Goal: Ask a question

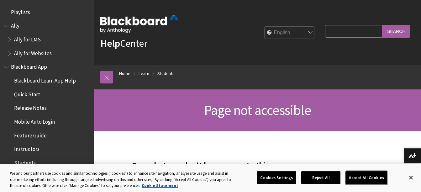
click at [358, 173] on button "Accept All Cookies" at bounding box center [366, 177] width 42 height 13
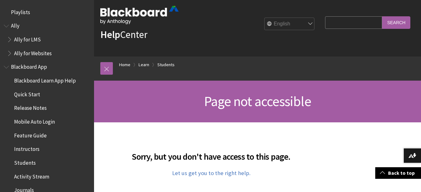
scroll to position [7, 0]
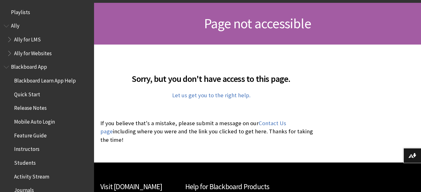
scroll to position [94, 0]
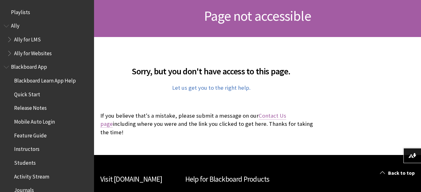
click at [280, 115] on link "Contact Us page" at bounding box center [193, 120] width 186 height 16
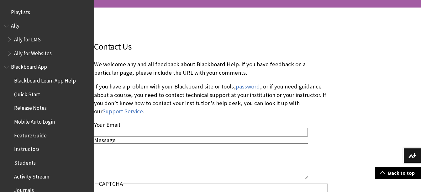
scroll to position [188, 0]
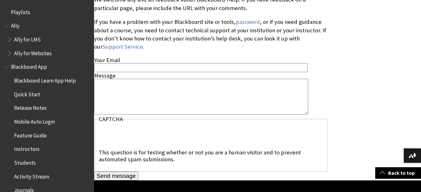
click at [140, 63] on input "Your Email" at bounding box center [201, 67] width 214 height 8
type input "kalpana.panghal@southernhealth.nhs.uk"
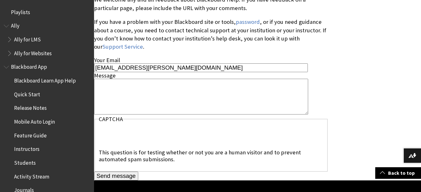
scroll to position [0, 0]
click at [110, 85] on textarea "Message" at bounding box center [201, 96] width 214 height 35
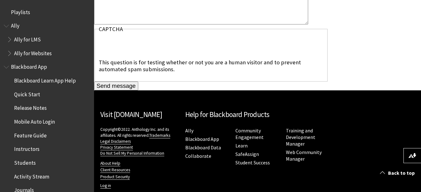
scroll to position [188, 0]
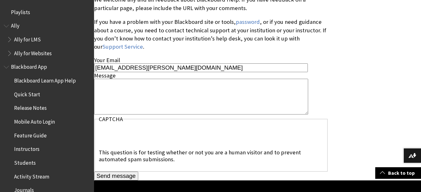
click at [116, 85] on textarea "Message" at bounding box center [201, 96] width 214 height 35
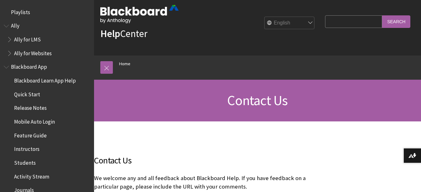
scroll to position [0, 0]
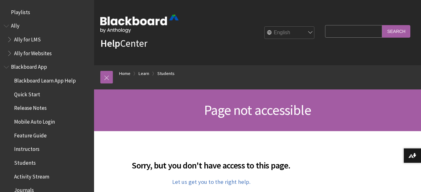
scroll to position [94, 0]
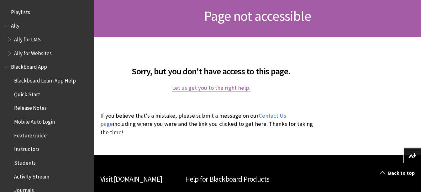
click at [217, 87] on link "Let us get you to the right help." at bounding box center [211, 88] width 78 height 8
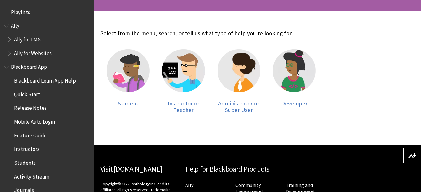
scroll to position [125, 0]
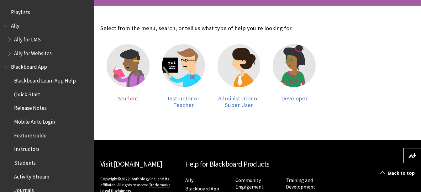
click at [128, 68] on img at bounding box center [127, 65] width 43 height 43
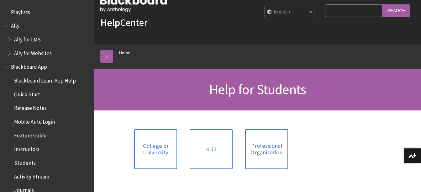
scroll to position [19, 0]
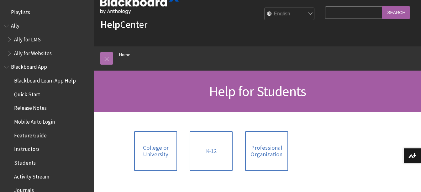
click at [108, 58] on link at bounding box center [106, 58] width 13 height 13
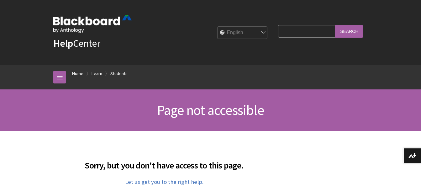
scroll to position [94, 0]
